Goal: Information Seeking & Learning: Understand process/instructions

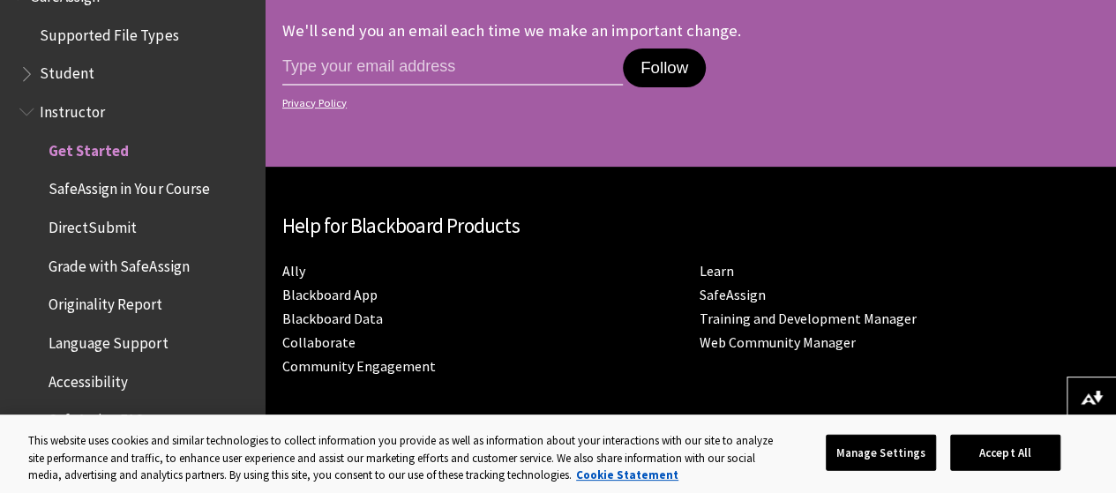
scroll to position [3657, 0]
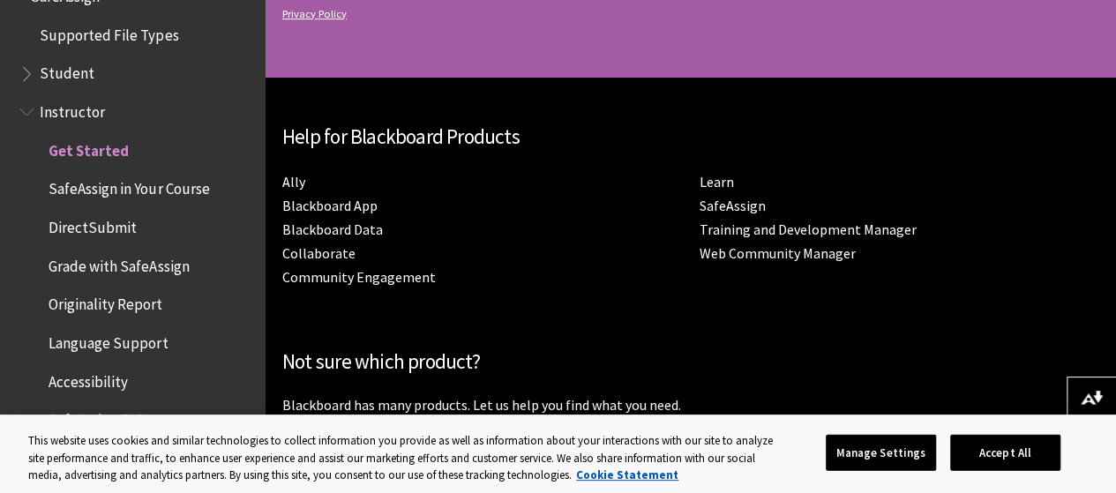
click at [122, 268] on span "Grade with SafeAssign" at bounding box center [119, 263] width 140 height 24
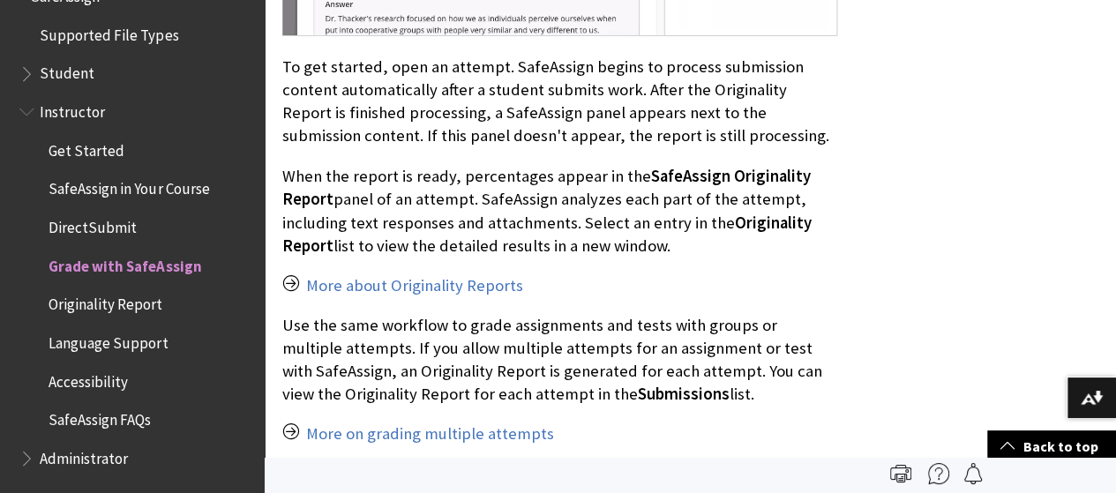
scroll to position [1502, 0]
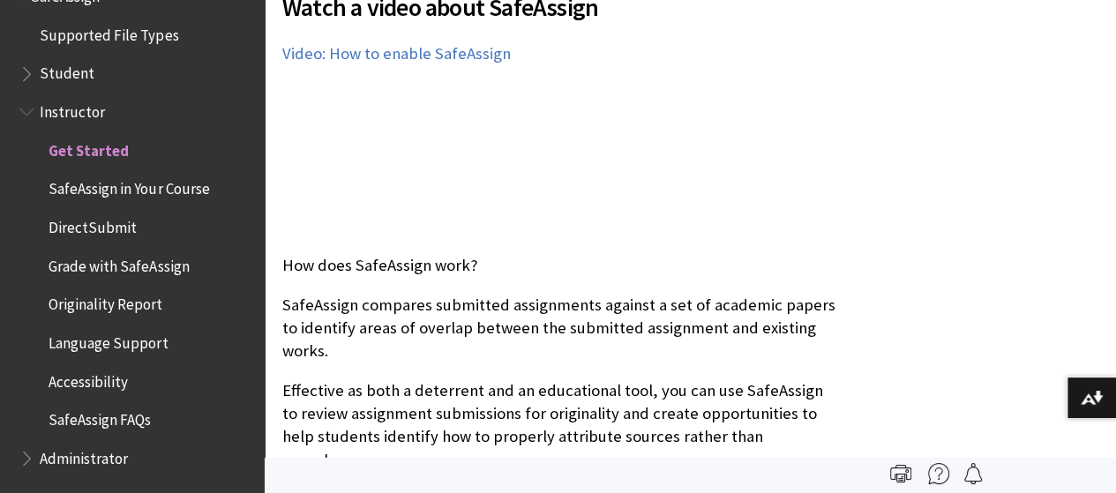
scroll to position [481, 0]
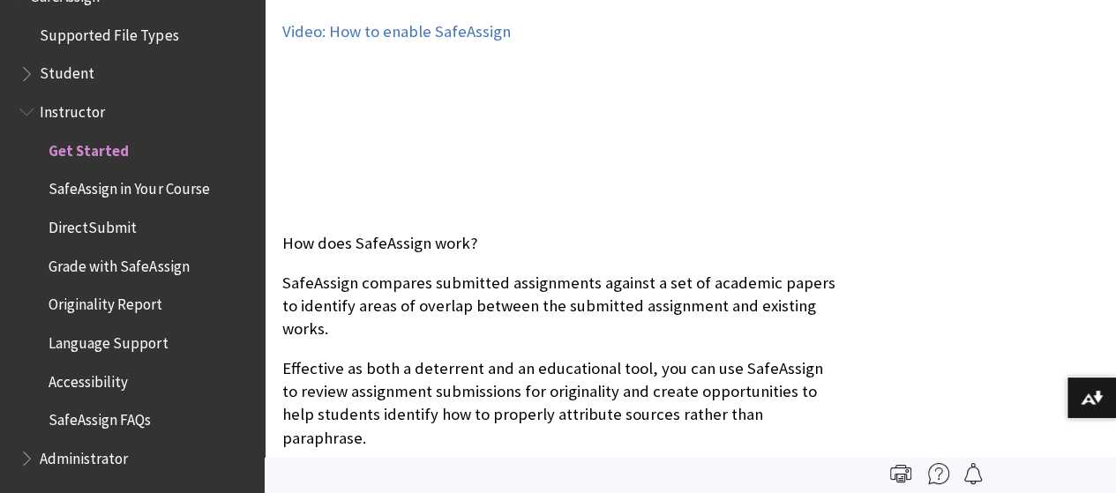
click at [102, 185] on span "SafeAssign in Your Course" at bounding box center [129, 187] width 161 height 24
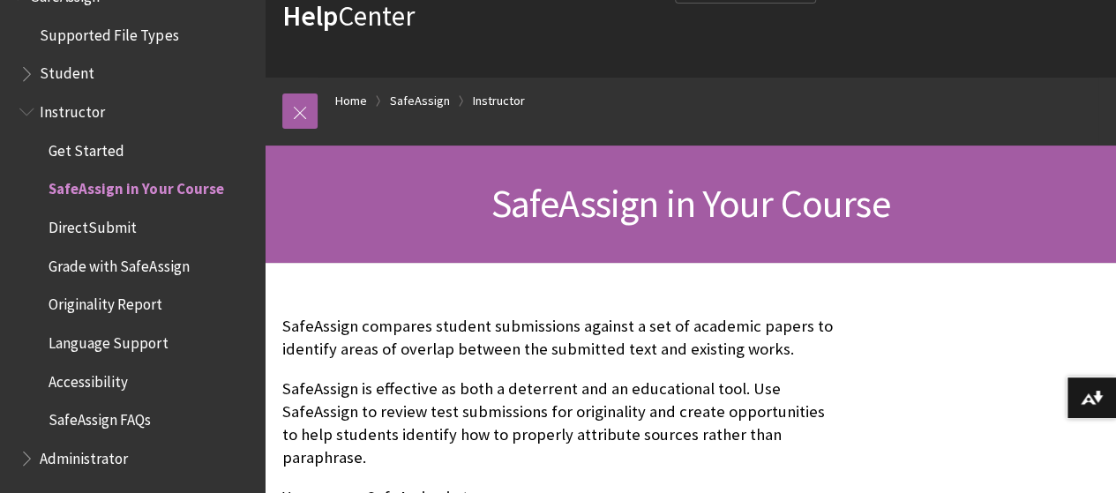
scroll to position [139, 0]
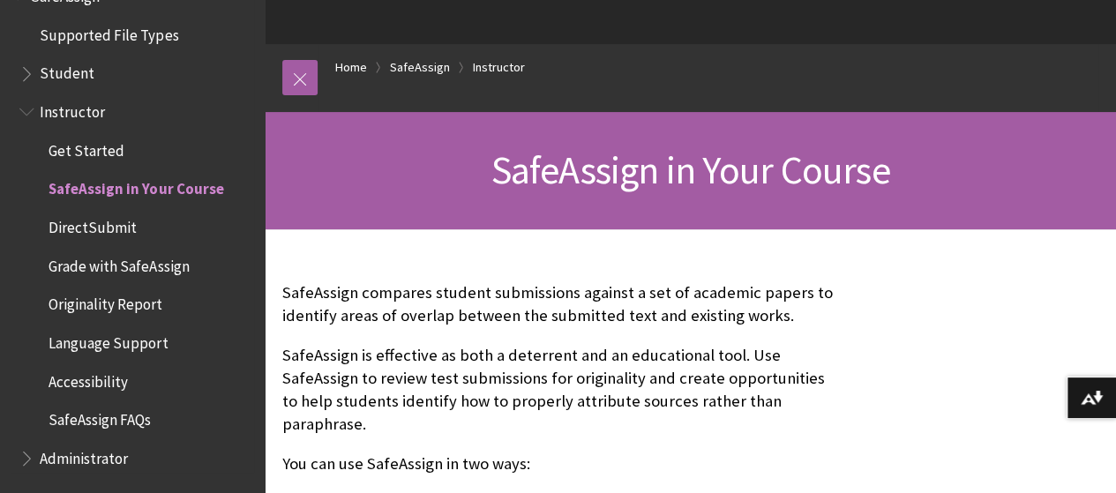
click at [97, 231] on span "DirectSubmit" at bounding box center [93, 225] width 88 height 24
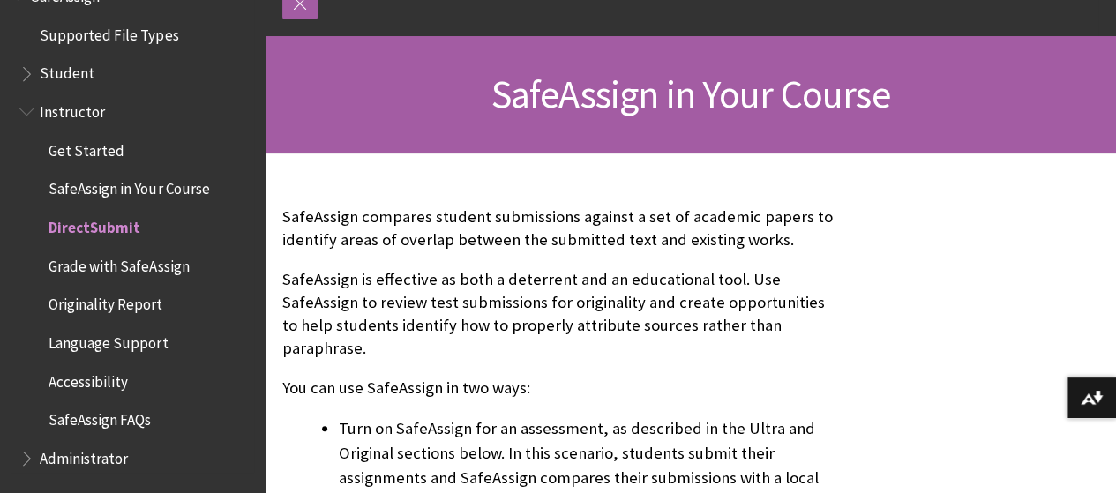
scroll to position [283, 0]
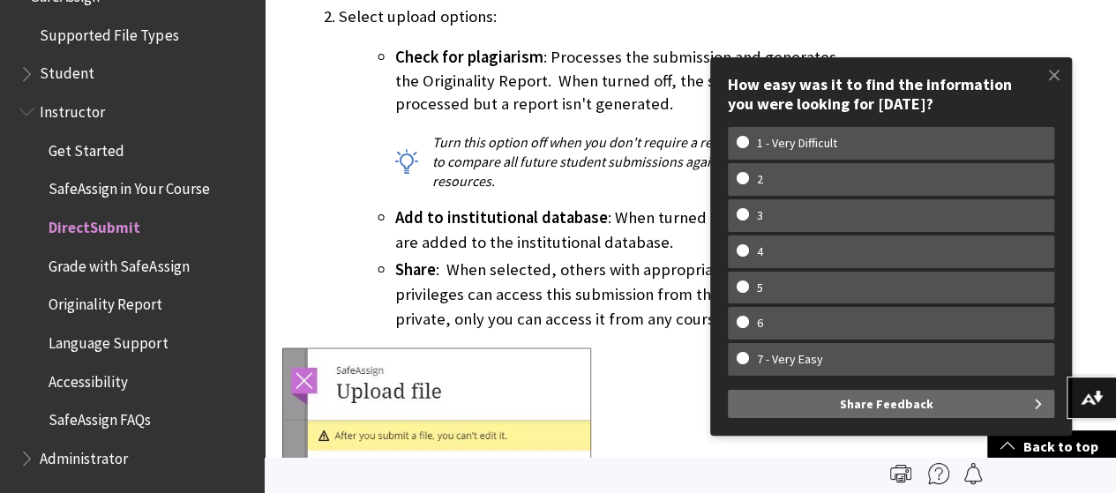
scroll to position [1746, 0]
